Goal: Transaction & Acquisition: Subscribe to service/newsletter

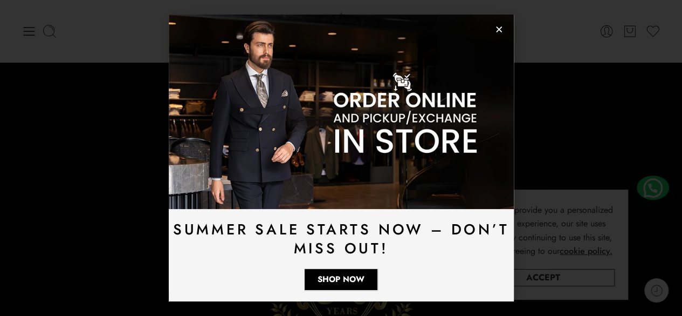
click at [494, 25] on img at bounding box center [341, 112] width 345 height 194
click at [497, 24] on img at bounding box center [341, 112] width 345 height 194
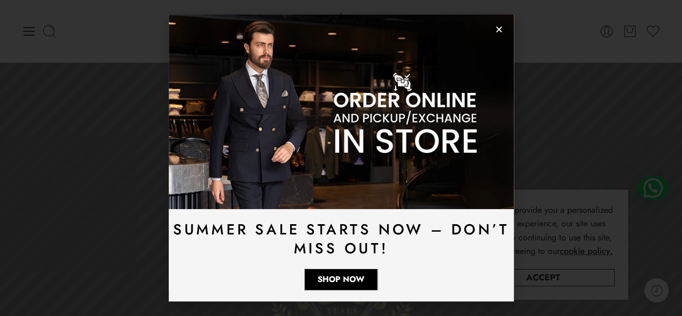
click at [501, 30] on icon "Close" at bounding box center [499, 29] width 8 height 8
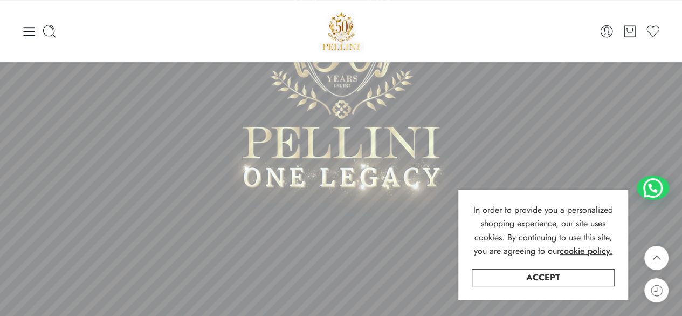
scroll to position [216, 0]
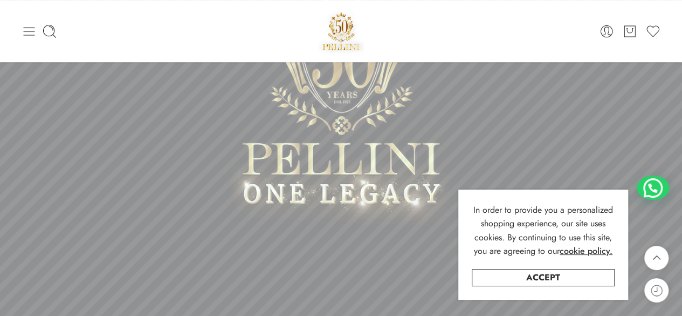
click at [25, 31] on icon at bounding box center [29, 31] width 11 height 9
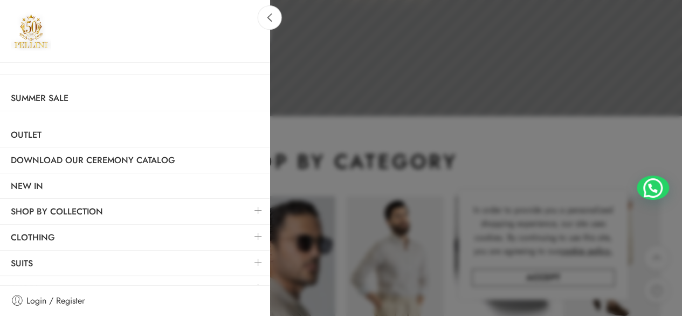
scroll to position [270, 0]
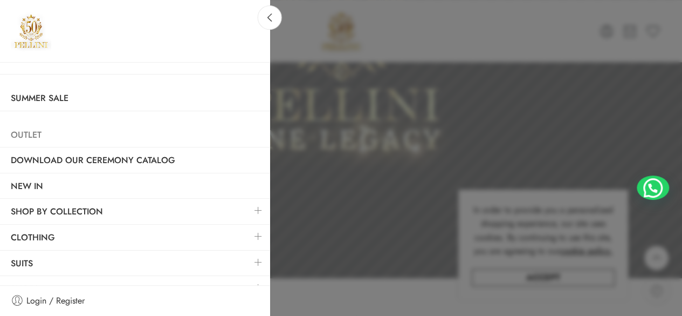
click at [31, 134] on link "Outlet" at bounding box center [135, 134] width 270 height 25
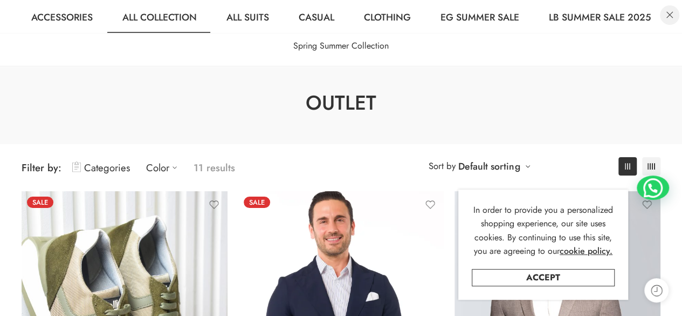
click at [671, 17] on link at bounding box center [669, 14] width 19 height 19
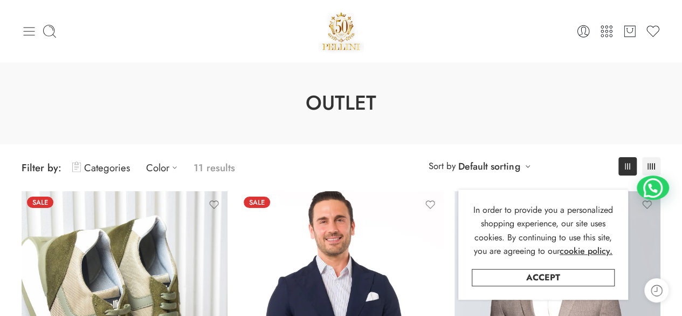
click at [29, 28] on icon at bounding box center [29, 31] width 11 height 9
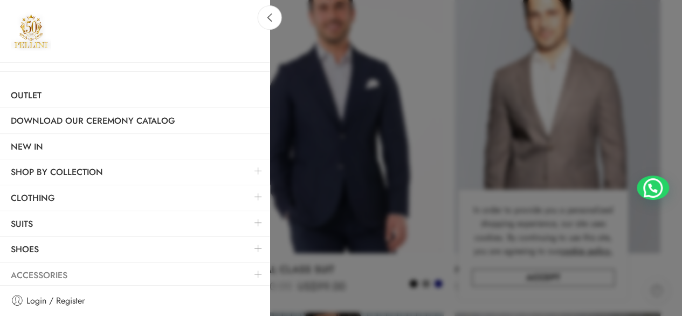
scroll to position [324, 0]
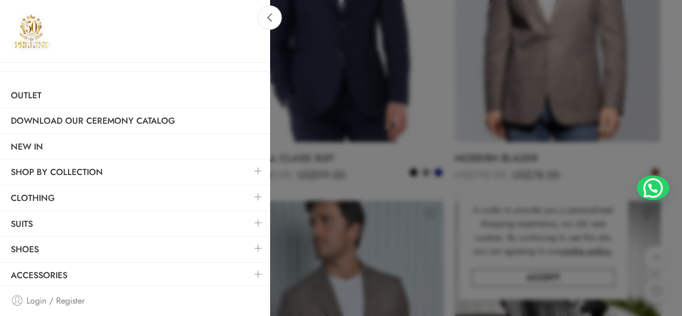
click at [35, 295] on span "Login / Register" at bounding box center [55, 300] width 58 height 14
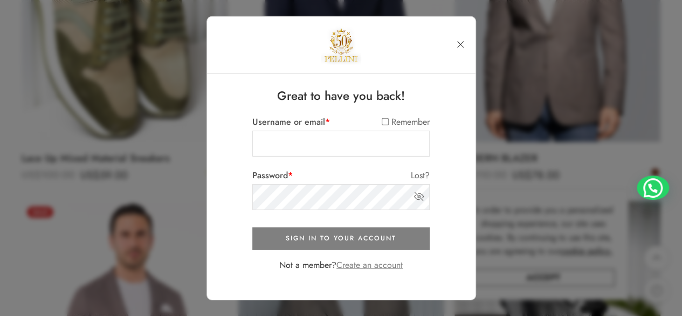
click at [364, 265] on link "Create an account" at bounding box center [370, 264] width 66 height 12
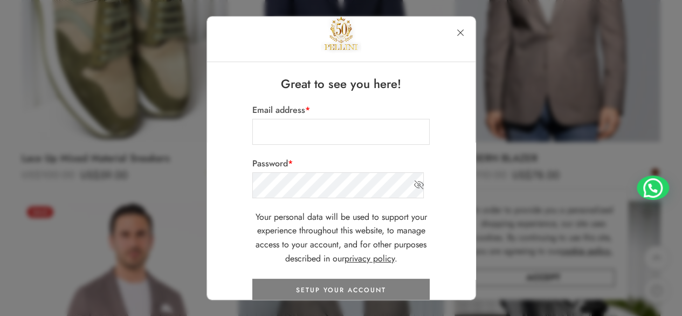
scroll to position [0, 0]
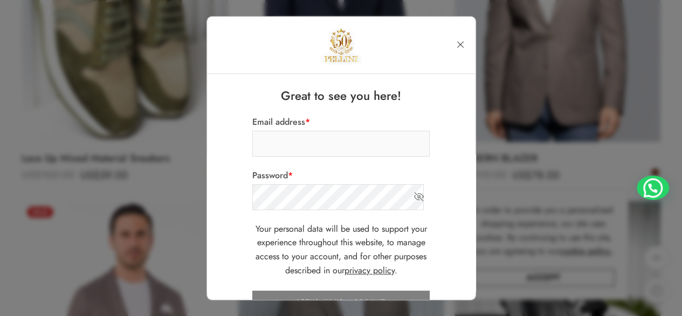
click at [290, 141] on input "Email address *" at bounding box center [340, 144] width 177 height 26
type input "**********"
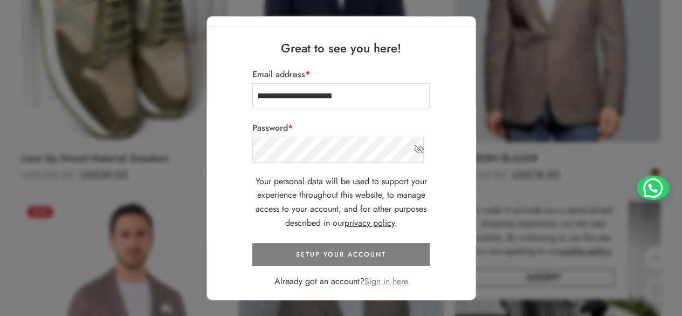
scroll to position [51, 0]
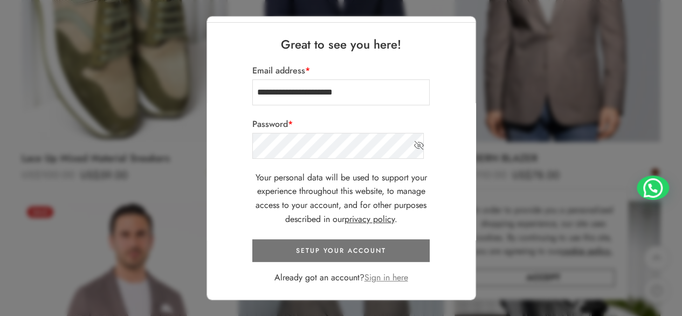
click at [360, 245] on button "SETUP YOUR ACCOUNT" at bounding box center [340, 250] width 177 height 23
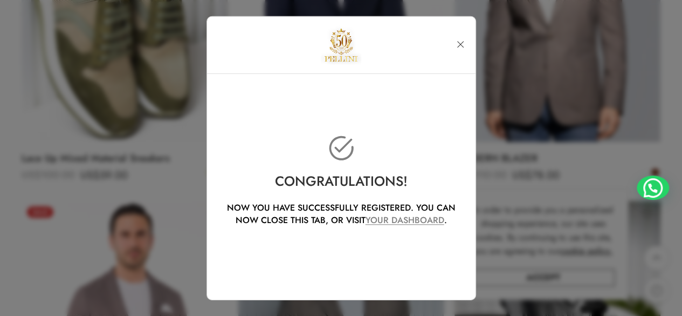
scroll to position [0, 0]
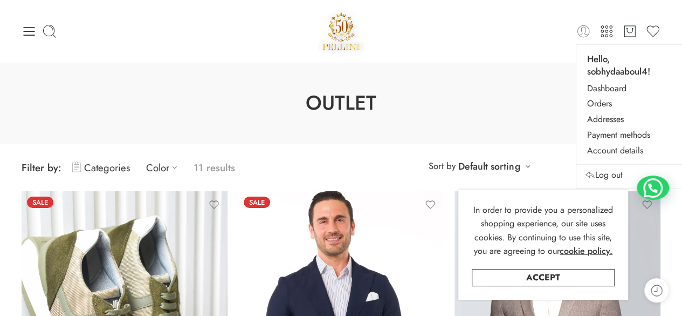
click at [584, 35] on icon at bounding box center [583, 31] width 15 height 15
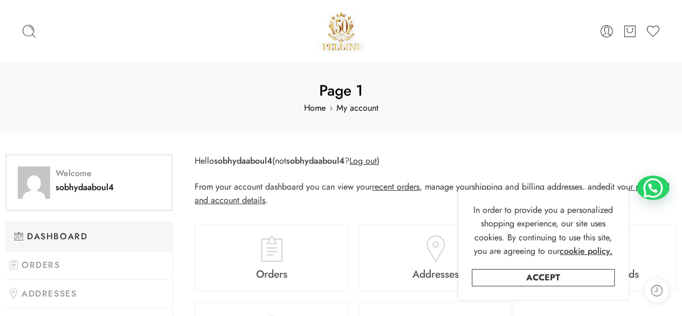
click at [550, 276] on link "Accept" at bounding box center [543, 277] width 143 height 17
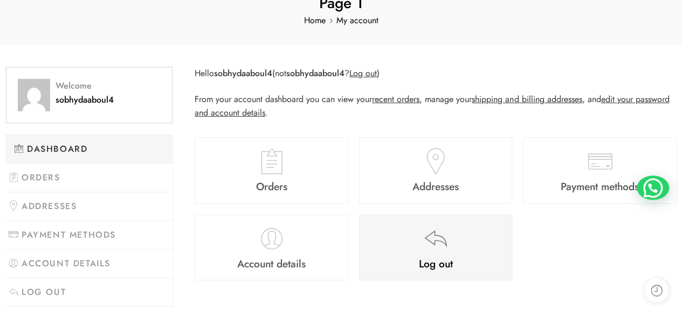
scroll to position [108, 0]
